Goal: Task Accomplishment & Management: Manage account settings

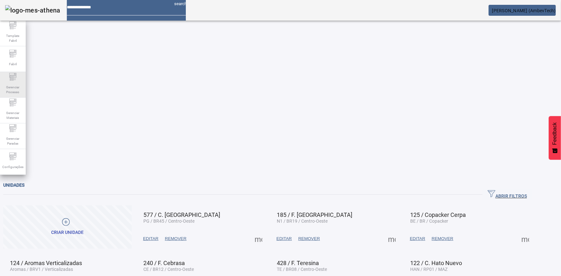
click at [18, 79] on div "Gerenciar Processo" at bounding box center [13, 85] width 26 height 26
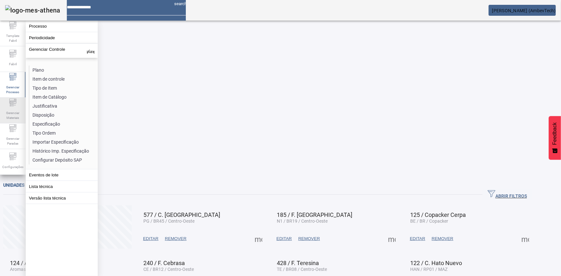
click at [15, 111] on span "Gerenciar Materiais" at bounding box center [12, 115] width 19 height 13
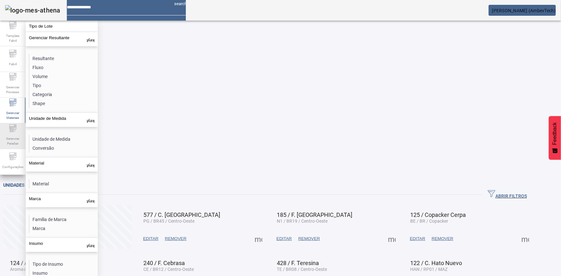
click at [13, 142] on span "Gerenciar Paradas" at bounding box center [12, 140] width 19 height 13
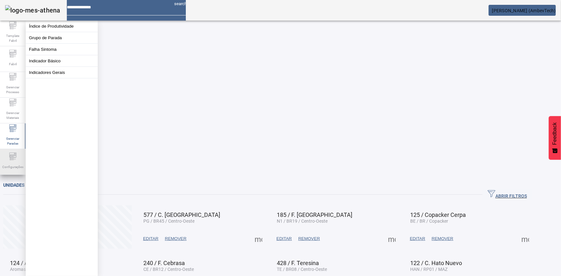
click at [8, 160] on div "Configurações" at bounding box center [13, 162] width 26 height 26
click at [45, 55] on button "Usuários" at bounding box center [62, 49] width 72 height 11
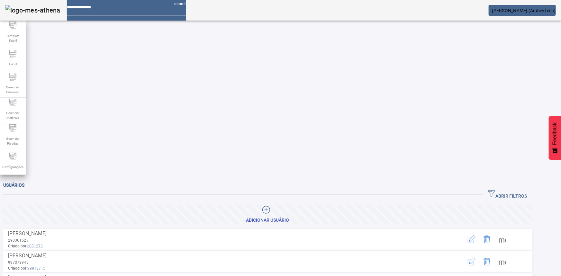
click at [527, 190] on span "ABRIR FILTROS" at bounding box center [506, 195] width 39 height 10
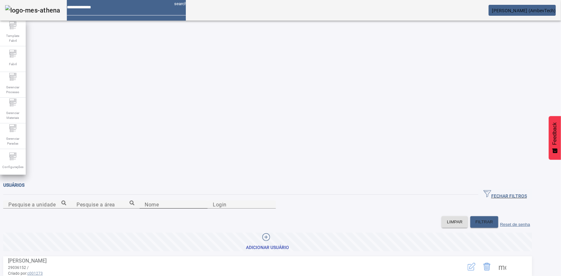
click at [202, 201] on input "Nome" at bounding box center [174, 205] width 58 height 8
type input "**********"
click at [475, 263] on icon "button" at bounding box center [471, 267] width 8 height 8
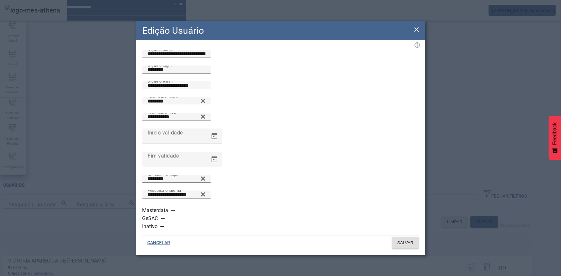
click at [205, 182] on icon at bounding box center [202, 179] width 5 height 8
click at [205, 183] on div "Unidade Principal ****" at bounding box center [176, 179] width 58 height 8
type input "**********"
click at [402, 240] on span "SALVAR" at bounding box center [405, 243] width 16 height 6
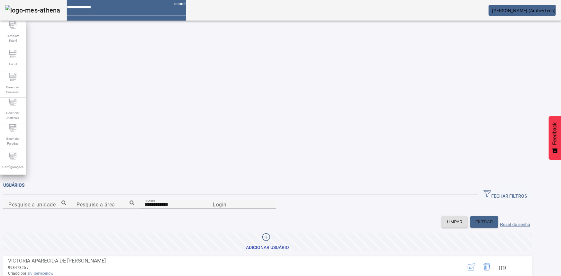
click at [510, 259] on span at bounding box center [501, 266] width 15 height 15
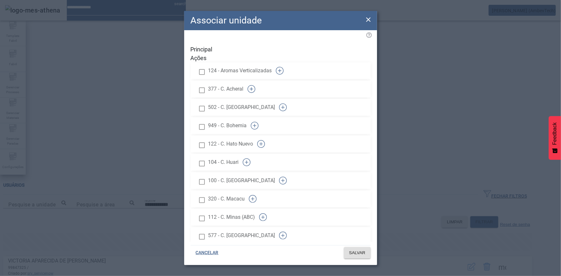
scroll to position [506, 0]
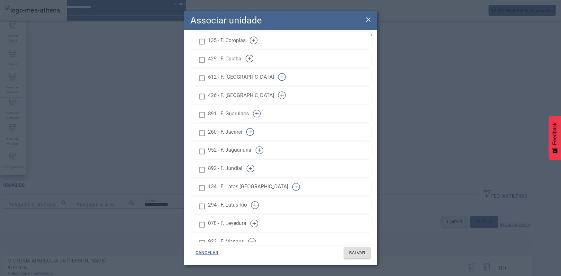
click at [263, 146] on icon "button" at bounding box center [259, 150] width 8 height 8
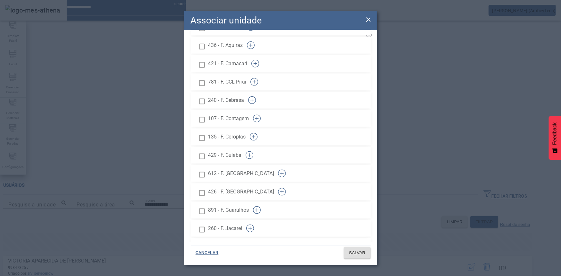
scroll to position [438, 0]
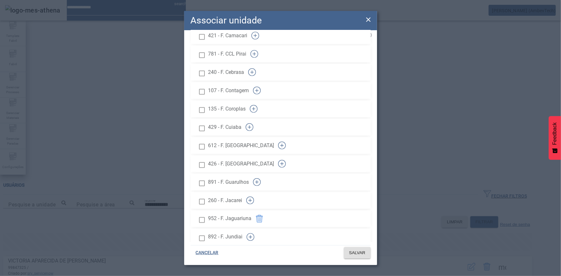
drag, startPoint x: 377, startPoint y: 123, endPoint x: 375, endPoint y: 94, distance: 29.3
click at [375, 94] on div "Associar unidade Principal Ações 124 - Aromas Verticalizadas 377 - C. Acheral 5…" at bounding box center [280, 138] width 561 height 276
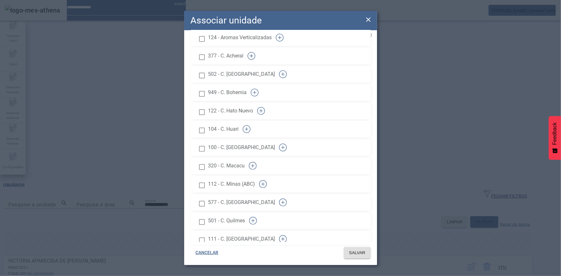
scroll to position [0, 0]
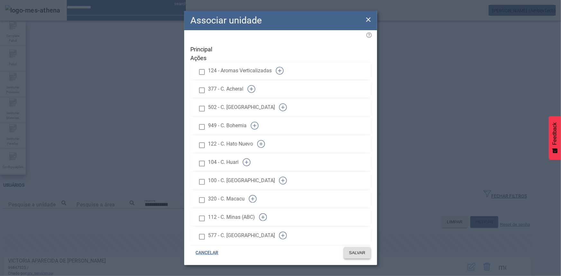
click at [360, 255] on span "SALVAR" at bounding box center [357, 253] width 16 height 6
